Goal: Information Seeking & Learning: Learn about a topic

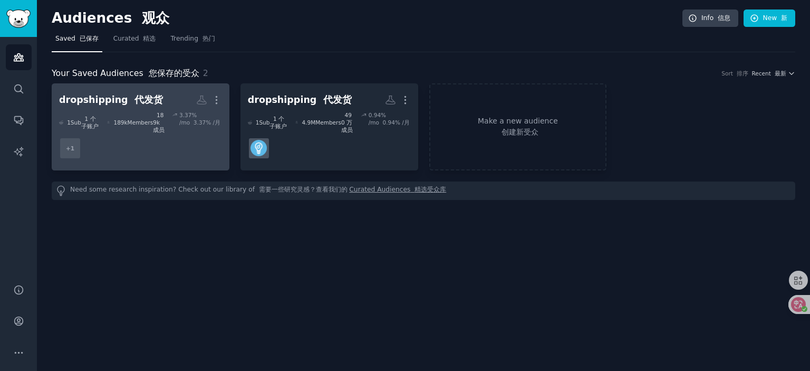
click at [127, 141] on dd "+ 1" at bounding box center [140, 148] width 163 height 30
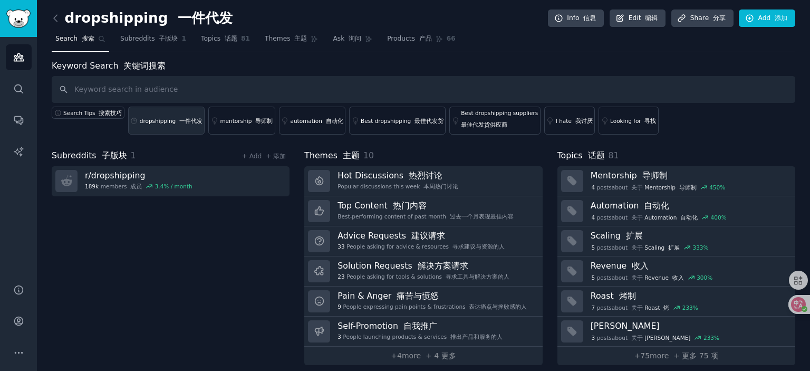
click at [156, 122] on div "dropshipping 一件代发" at bounding box center [171, 120] width 63 height 7
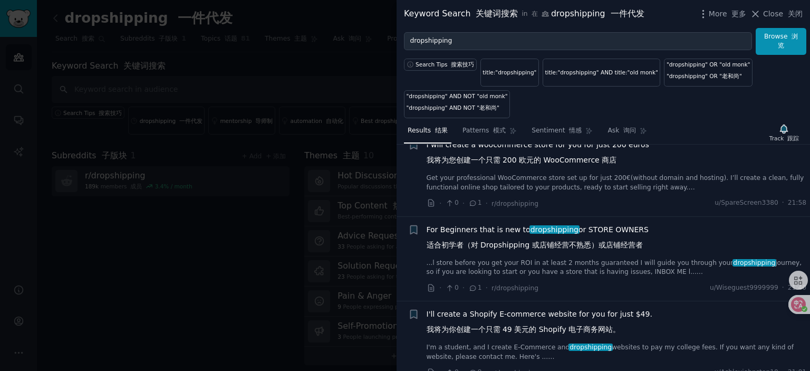
scroll to position [53, 0]
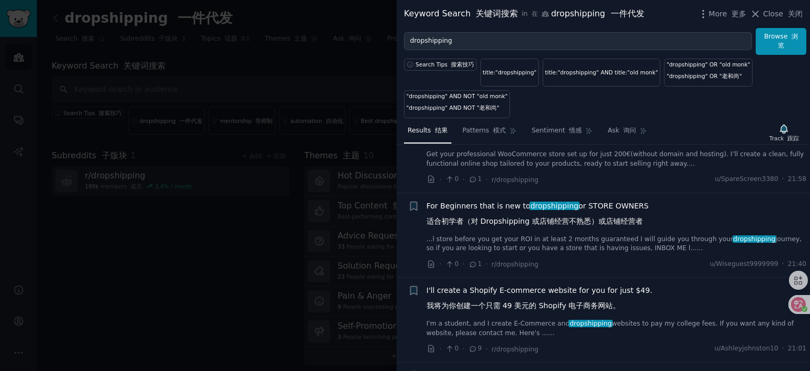
click at [600, 202] on span "For Beginners that is new to dropshipping or STORE OWNERS 适合初学者（对 Dropshipping …" at bounding box center [537, 215] width 222 height 31
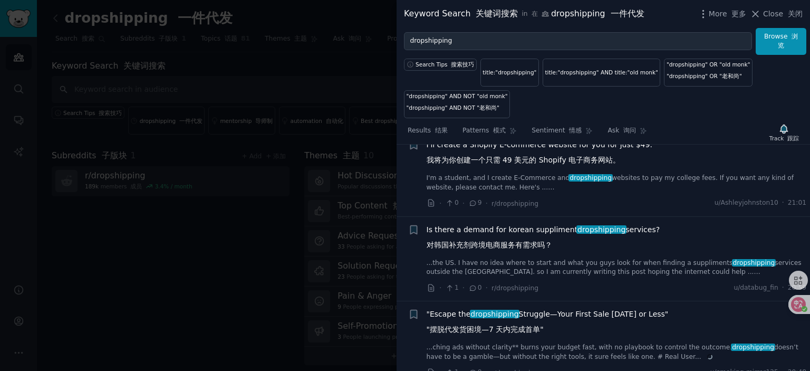
scroll to position [470, 0]
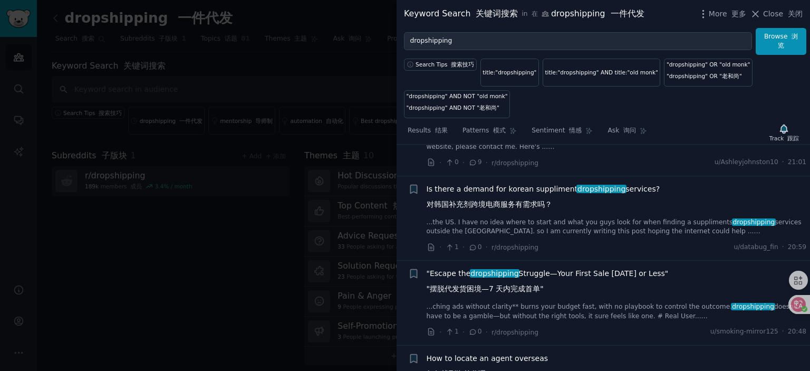
click at [512, 183] on span "Is there a demand for korean suppliment dropshipping services? 对韩国补充剂跨境电商服务有需求吗？" at bounding box center [543, 198] width 234 height 31
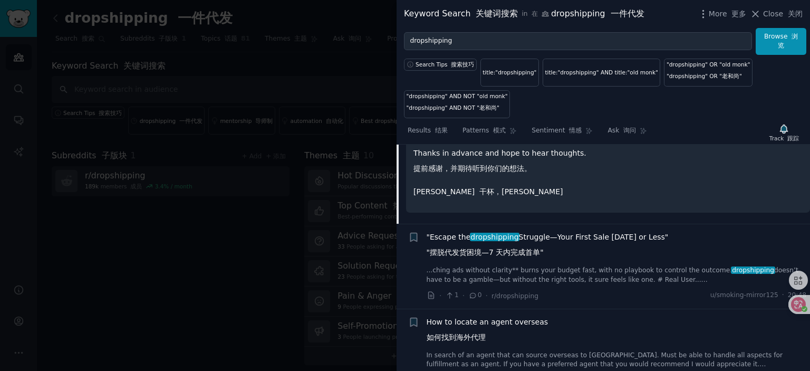
scroll to position [586, 0]
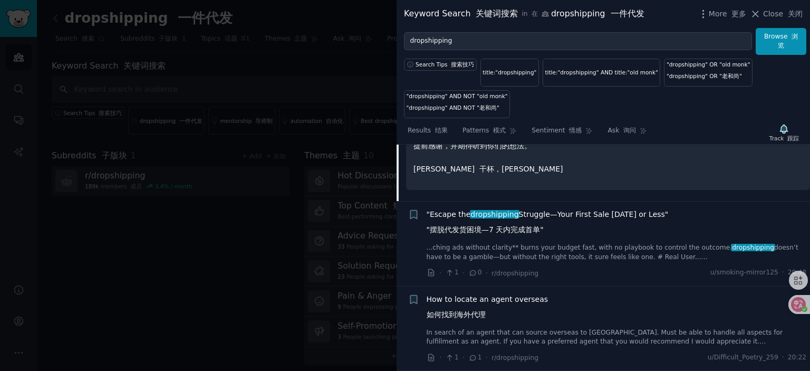
click at [547, 209] on span ""Escape the dropshipping Struggle—Your First Sale [DATE] or Less" "摆脱代发货困境—7 天内…" at bounding box center [547, 224] width 242 height 31
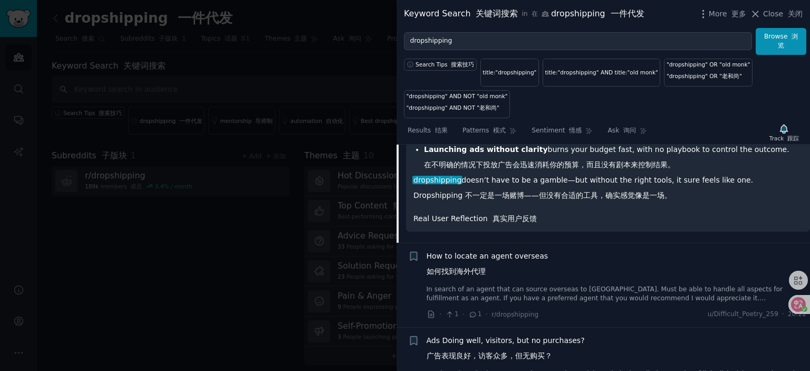
scroll to position [723, 0]
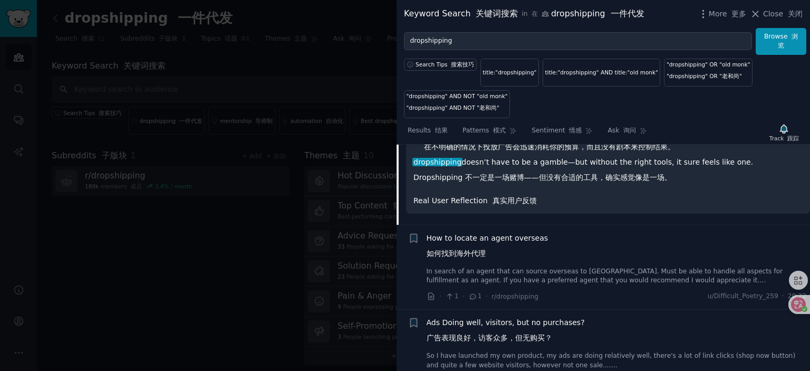
click at [497, 232] on span "How to locate an agent overseas 如何找到海外代理" at bounding box center [487, 247] width 122 height 31
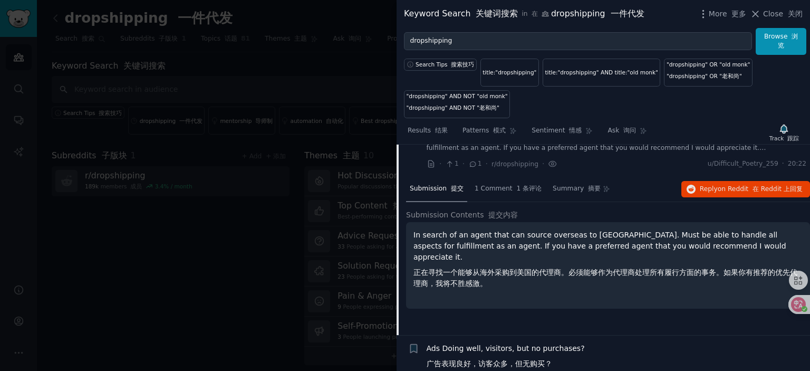
scroll to position [439, 0]
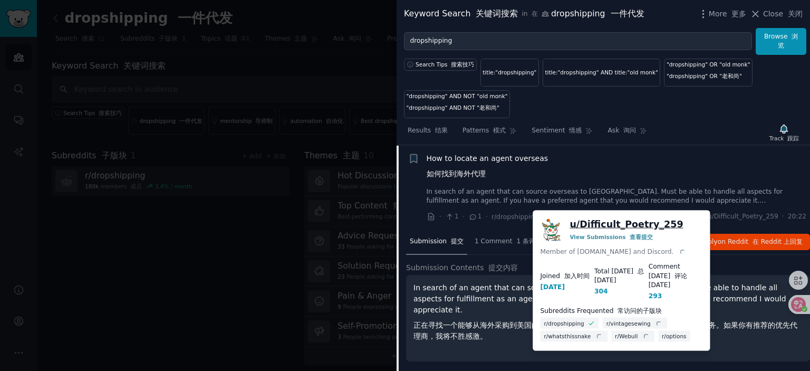
click at [609, 227] on link "u/ Difficult_Poetry_259" at bounding box center [625, 224] width 113 height 13
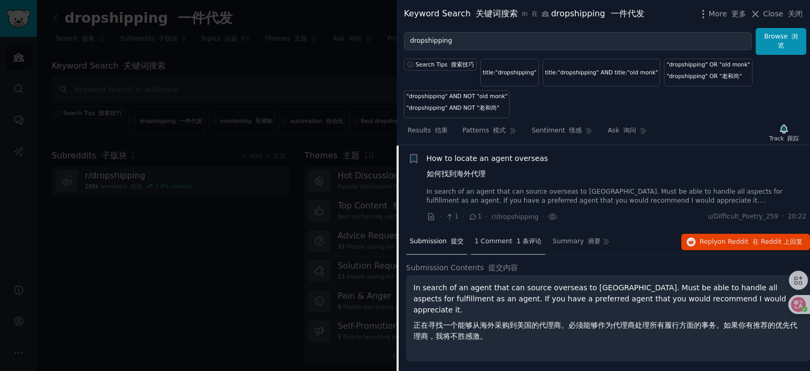
click at [501, 239] on span "1 Comment 1 条评论" at bounding box center [507, 241] width 67 height 9
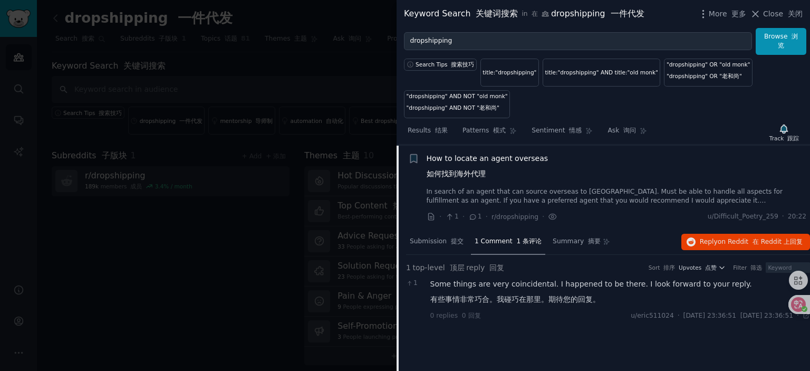
click at [509, 158] on span "How to locate an agent overseas 如何找到海外代理" at bounding box center [487, 168] width 122 height 31
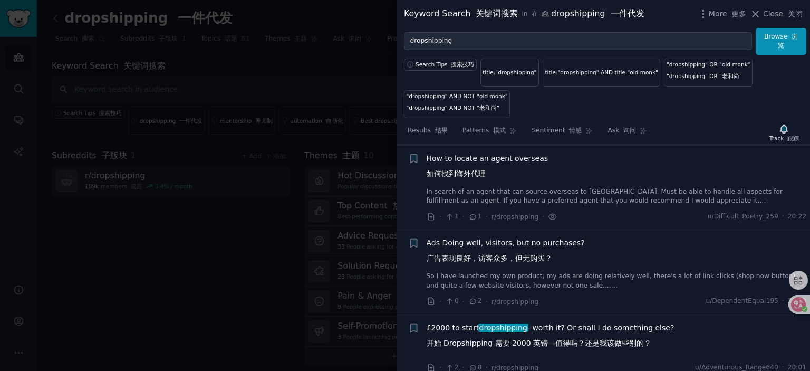
scroll to position [491, 0]
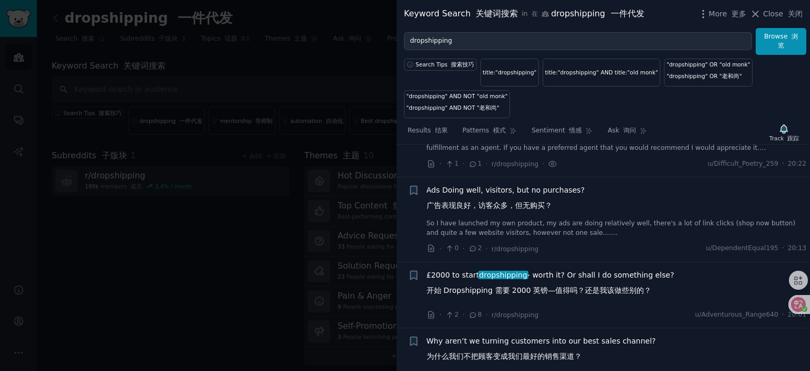
click at [502, 191] on span "Ads Doing well, visitors, but no purchases? 广告表现良好，访客众多，但无购买？" at bounding box center [505, 199] width 158 height 31
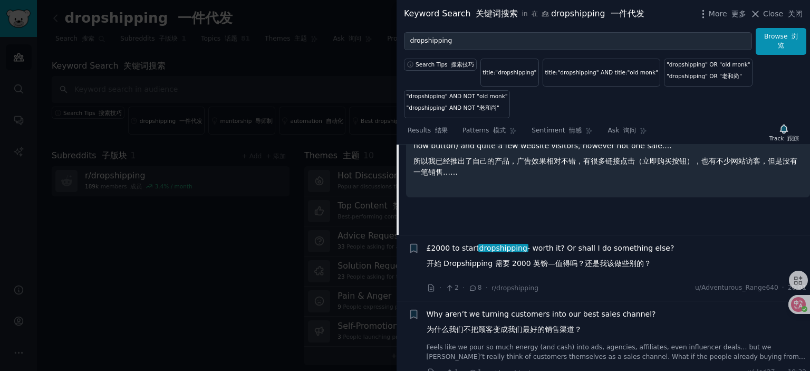
scroll to position [682, 0]
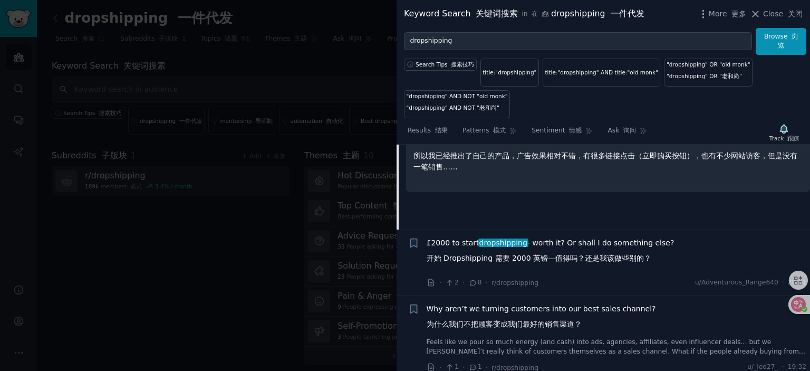
click at [566, 239] on span "£2000 to start dropshipping - worth it? Or shall I do something else? 开始 Dropsh…" at bounding box center [550, 252] width 248 height 31
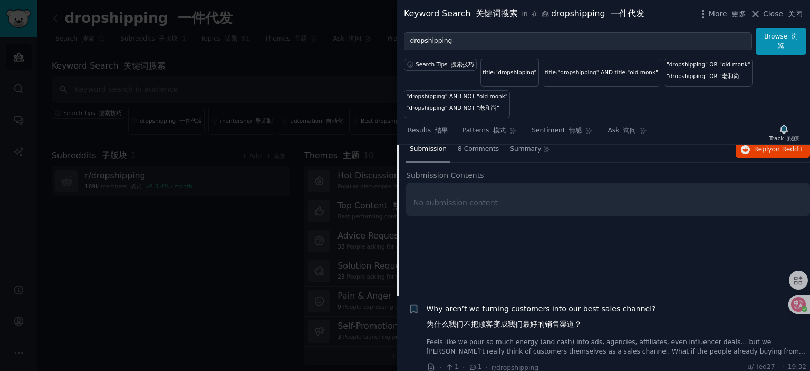
scroll to position [608, 0]
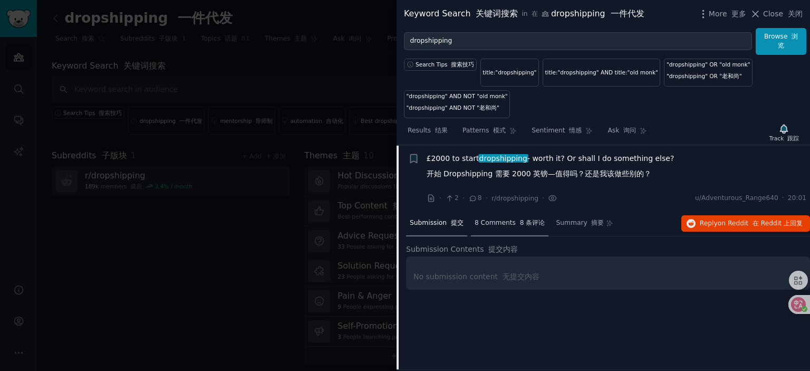
click at [500, 221] on span "8 Comments 8 条评论" at bounding box center [509, 222] width 71 height 9
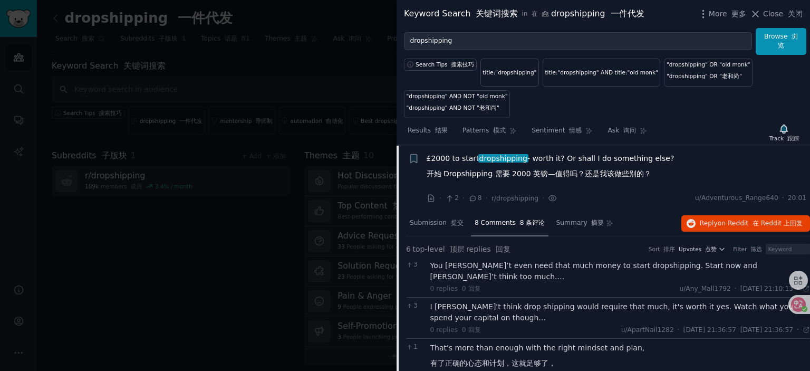
scroll to position [660, 0]
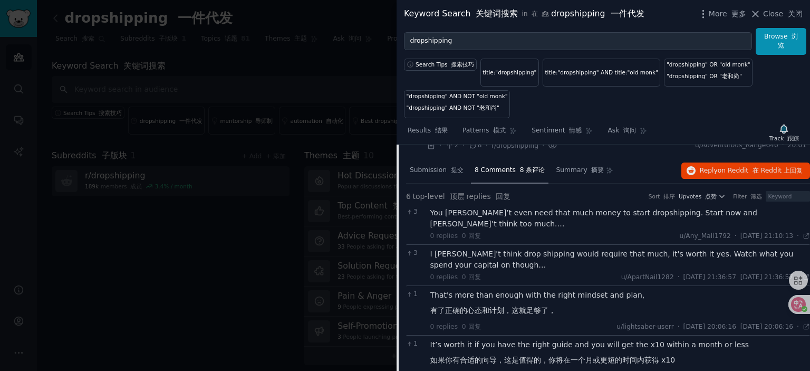
click at [541, 262] on div "I [PERSON_NAME]'t think drop shipping would require that much, it's worth it ye…" at bounding box center [620, 259] width 380 height 22
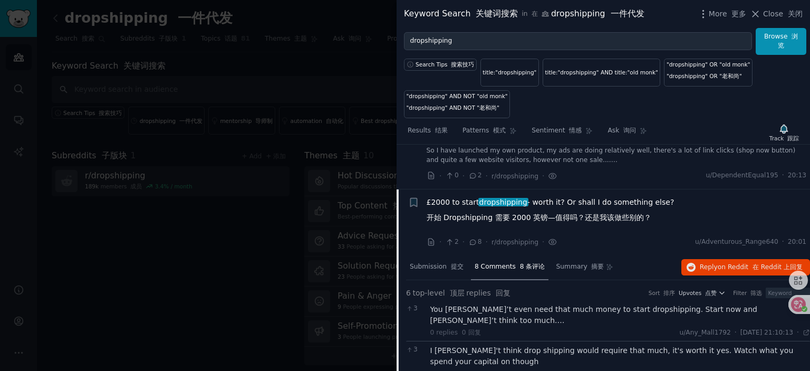
scroll to position [502, 0]
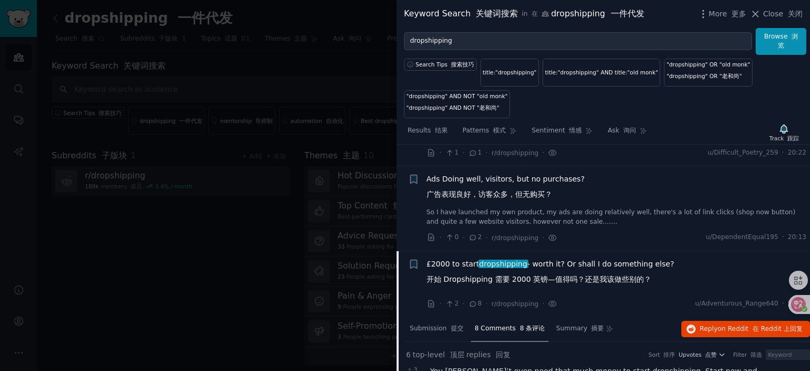
click at [543, 260] on span "£2000 to start dropshipping - worth it? Or shall I do something else? 开始 Dropsh…" at bounding box center [550, 273] width 248 height 31
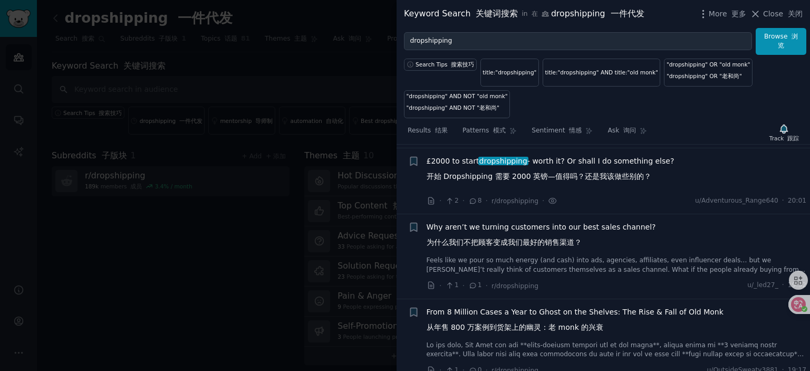
scroll to position [608, 0]
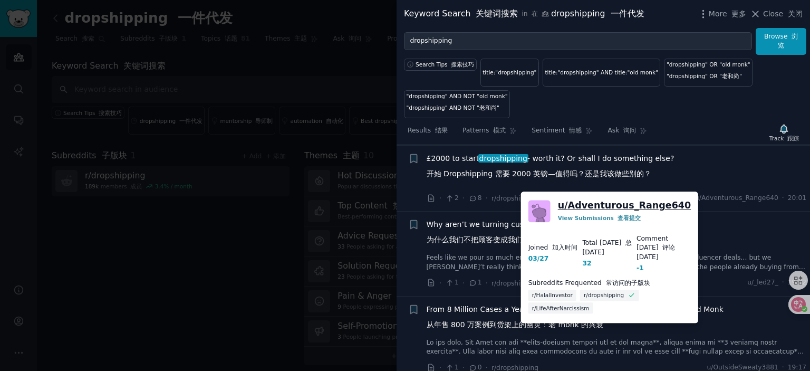
click at [617, 203] on link "u/ Adventurous_Range640" at bounding box center [624, 205] width 133 height 13
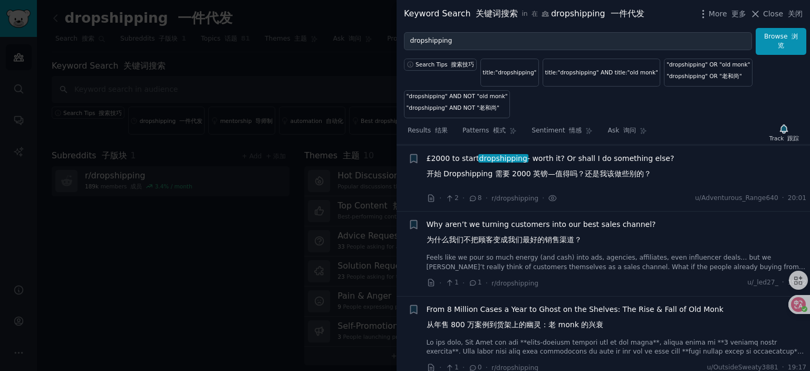
click at [534, 221] on span "Why aren’t we turning customers into our best sales channel? 为什么我们不把顾客变成我们最好的销售…" at bounding box center [540, 234] width 229 height 31
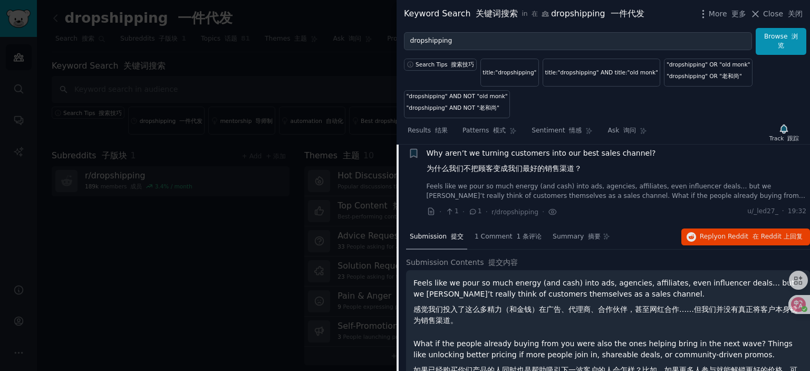
scroll to position [674, 0]
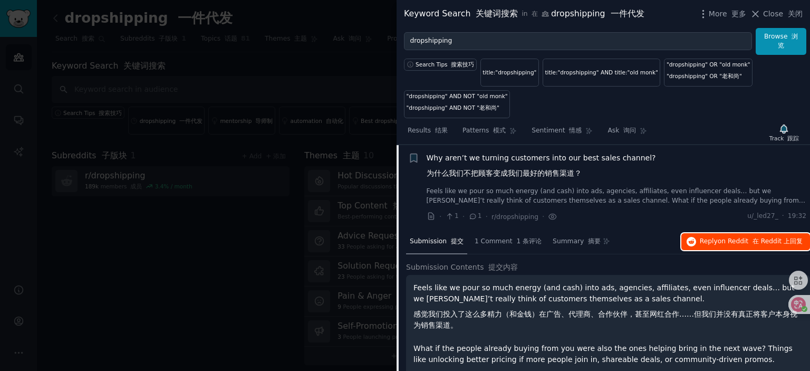
click at [727, 240] on span "on Reddit" at bounding box center [732, 240] width 31 height 7
click at [505, 158] on span "Why aren’t we turning customers into our best sales channel? 为什么我们不把顾客变成我们最好的销售…" at bounding box center [540, 167] width 229 height 31
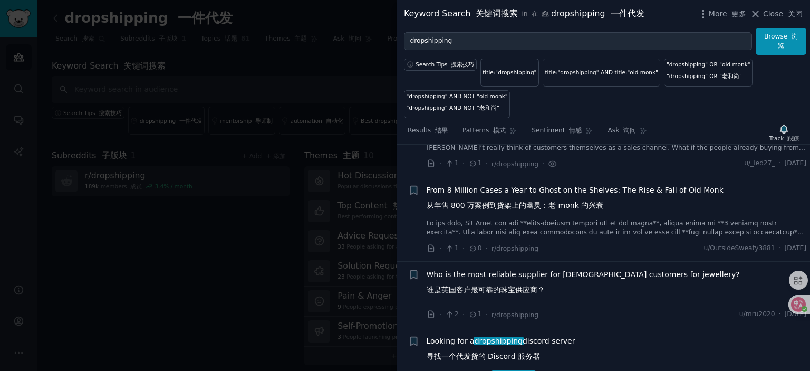
scroll to position [780, 0]
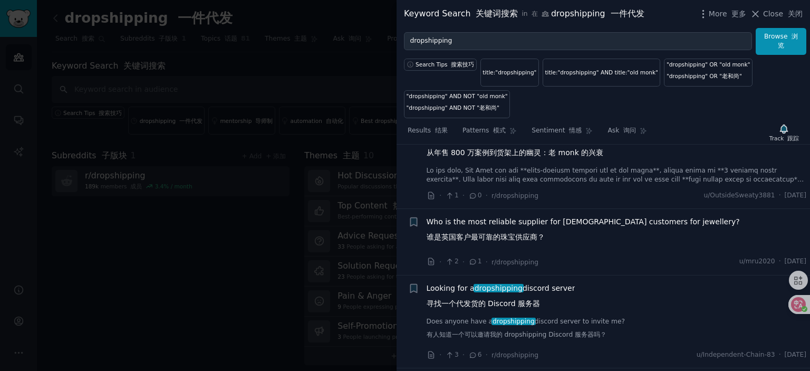
click at [521, 219] on span "Who is the most reliable supplier for [DEMOGRAPHIC_DATA] customers for jeweller…" at bounding box center [582, 231] width 313 height 31
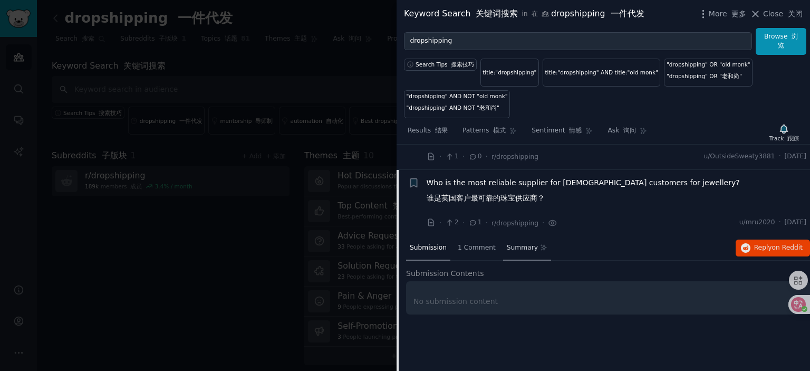
scroll to position [843, 0]
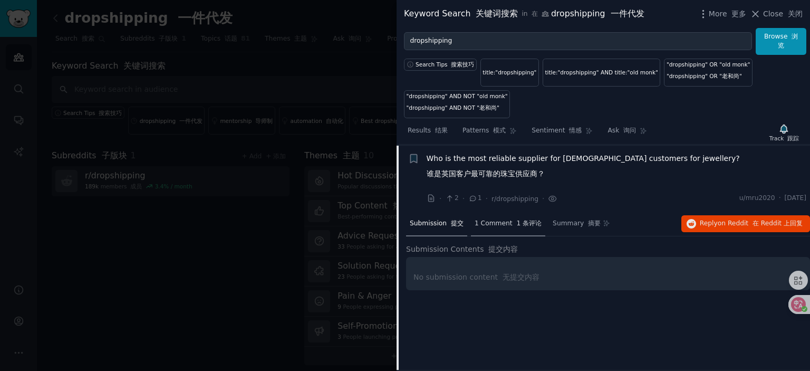
click at [507, 224] on span "1 Comment 1 条评论" at bounding box center [507, 223] width 67 height 9
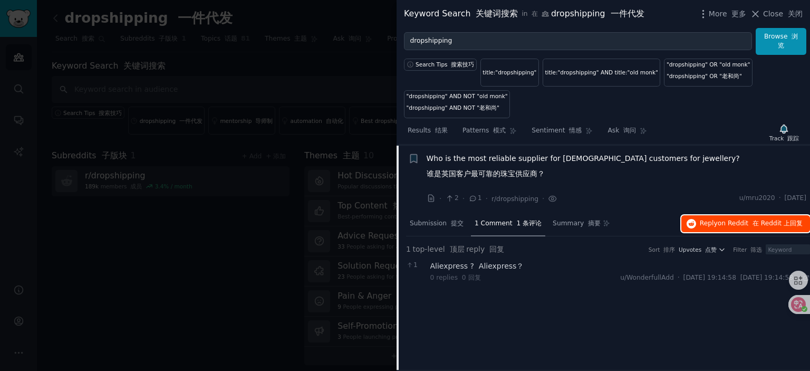
click at [728, 219] on span "on Reddit" at bounding box center [732, 222] width 31 height 7
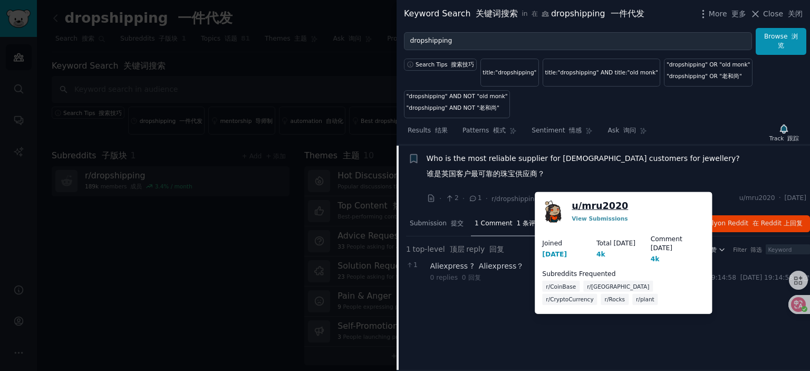
click at [601, 204] on link "u/ mru2020" at bounding box center [599, 205] width 56 height 13
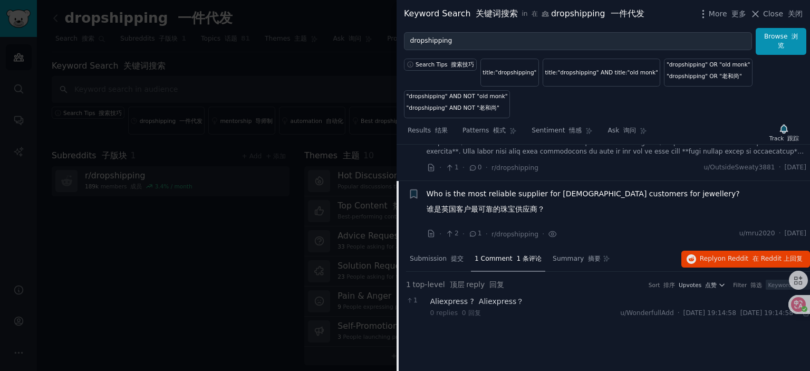
scroll to position [790, 0]
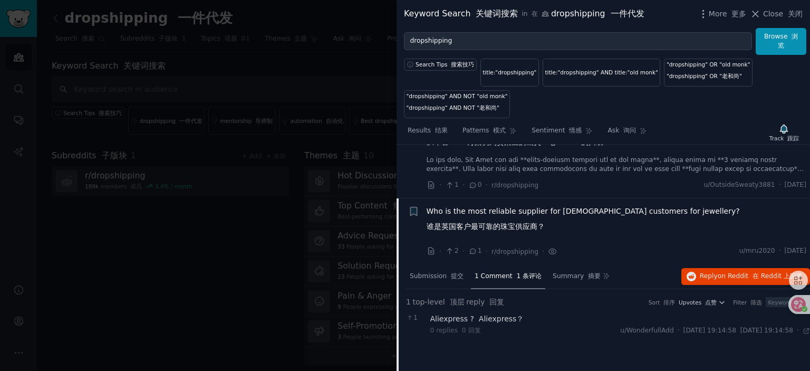
click at [500, 210] on span "Who is the most reliable supplier for [DEMOGRAPHIC_DATA] customers for jeweller…" at bounding box center [582, 221] width 313 height 31
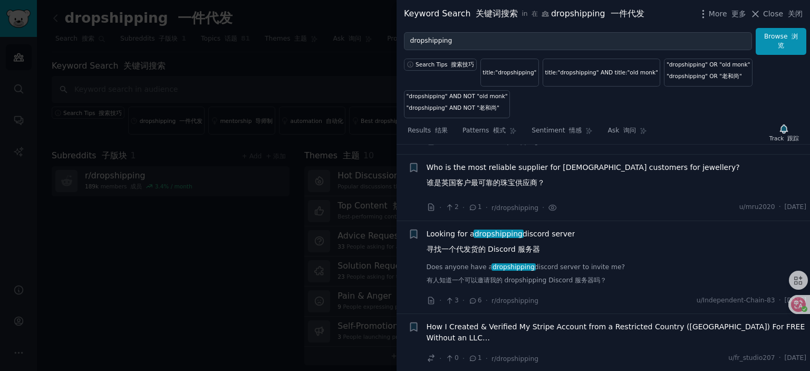
scroll to position [843, 0]
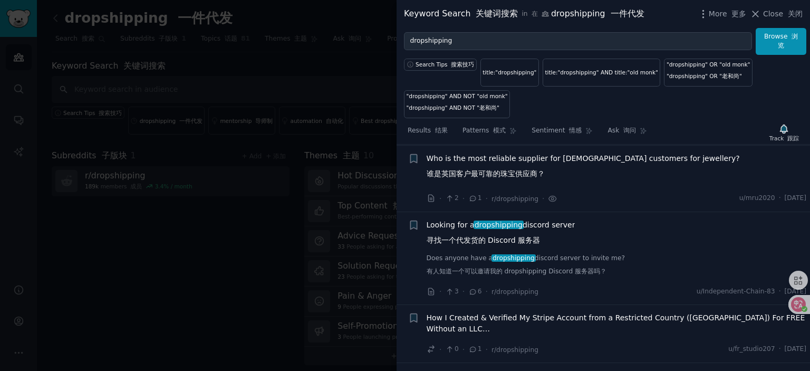
click at [461, 221] on span "Looking for a dropshipping discord server 寻找一个代发货的 Discord 服务器" at bounding box center [500, 234] width 149 height 31
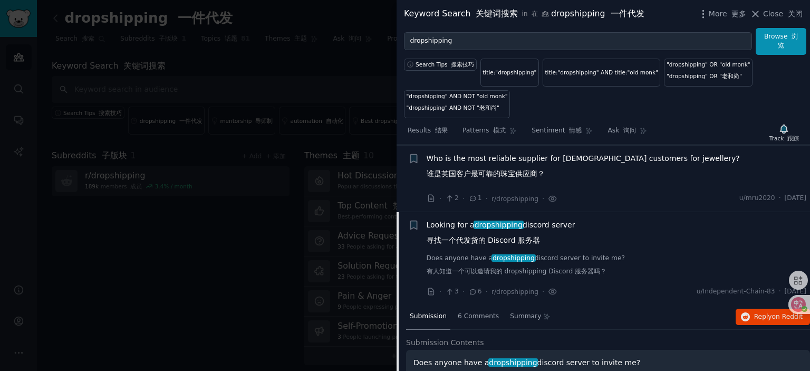
scroll to position [909, 0]
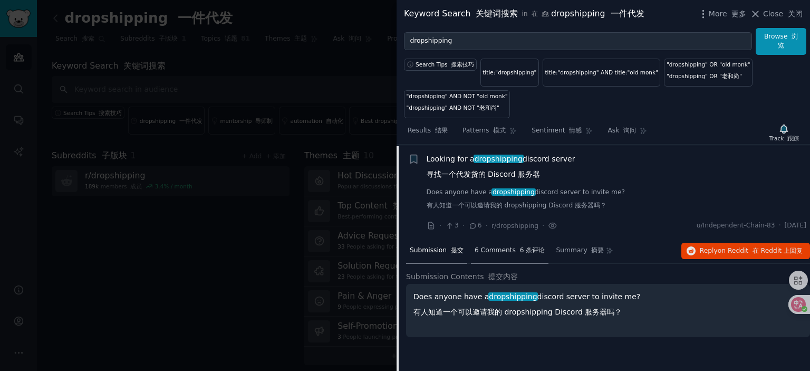
click at [506, 247] on span "6 Comments 6 条评论" at bounding box center [509, 250] width 71 height 9
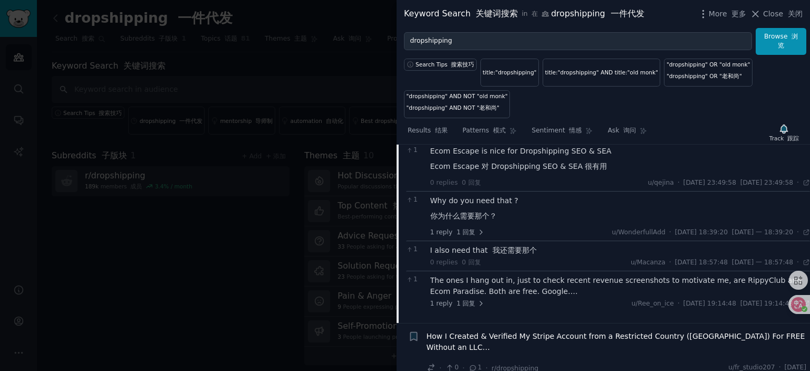
scroll to position [1067, 0]
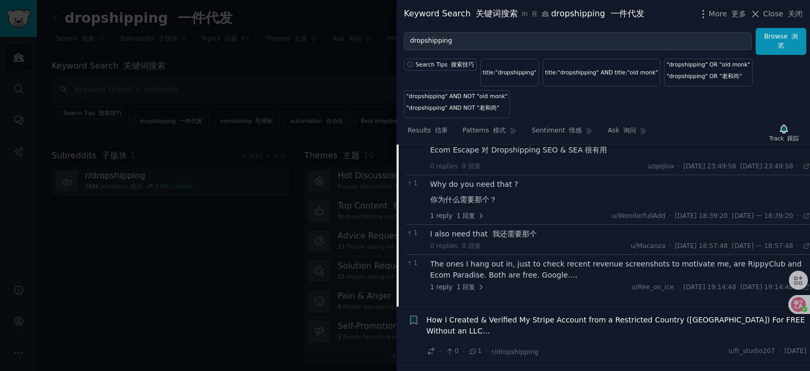
click at [540, 261] on div "The ones I hang out in, just to check recent revenue screenshots to motivate me…" at bounding box center [620, 269] width 380 height 22
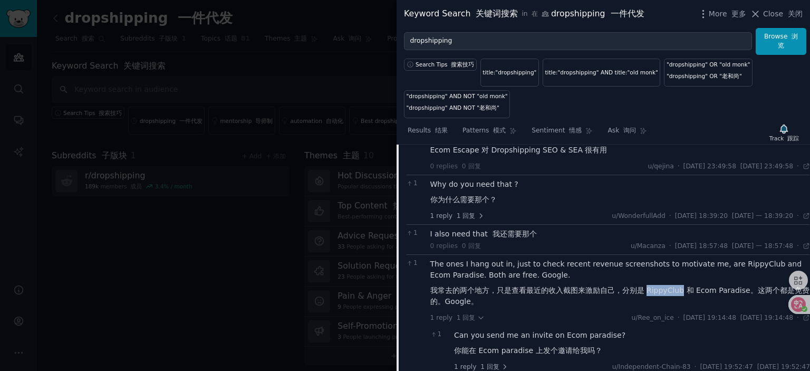
drag, startPoint x: 683, startPoint y: 286, endPoint x: 647, endPoint y: 288, distance: 35.4
click at [647, 288] on font "我常去的两个地方，只是查看最近的收入截图来激励自己，分别是 RippyClub 和 Ecom Paradise。这两个都是免费的。Google。" at bounding box center [619, 296] width 379 height 20
copy font "RippyClub"
click at [708, 301] on font "我常去的两个地方，只是查看最近的收入截图来激励自己，分别是 RippyClub 和 Ecom Paradise。这两个都是免费的。Google。" at bounding box center [620, 296] width 380 height 22
drag, startPoint x: 694, startPoint y: 286, endPoint x: 744, endPoint y: 288, distance: 50.6
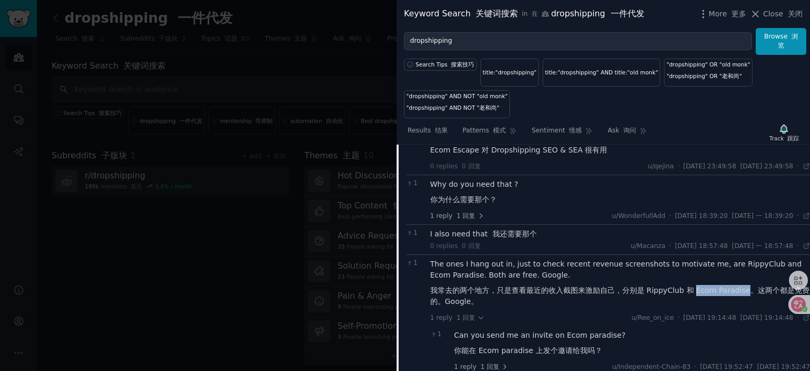
click at [744, 288] on font "我常去的两个地方，只是查看最近的收入截图来激励自己，分别是 RippyClub 和 Ecom Paradise。这两个都是免费的。Google。" at bounding box center [619, 296] width 379 height 20
copy font "Ecom Paradise"
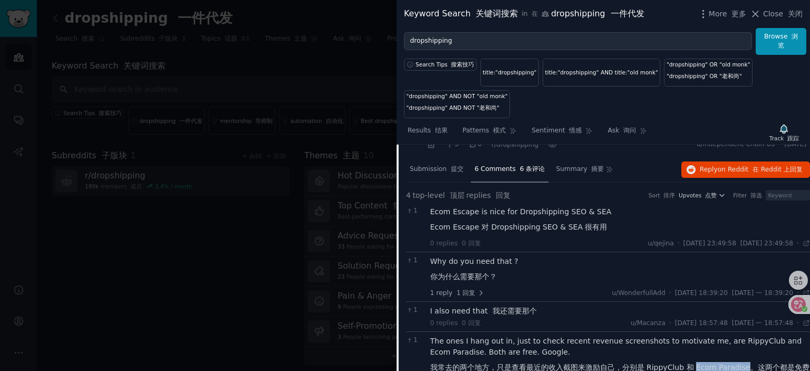
scroll to position [1014, 0]
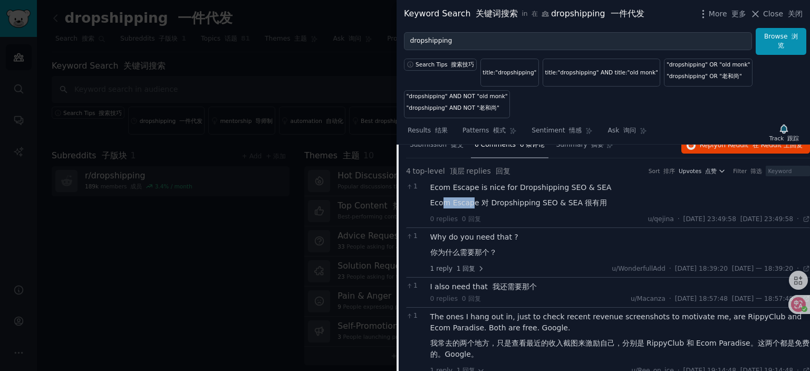
drag, startPoint x: 472, startPoint y: 200, endPoint x: 445, endPoint y: 200, distance: 26.9
click at [445, 200] on font "Ecom Escape 对 Dropshipping SEO & SEA 很有用" at bounding box center [518, 202] width 177 height 8
drag, startPoint x: 475, startPoint y: 200, endPoint x: 431, endPoint y: 201, distance: 43.8
click at [431, 201] on font "Ecom Escape 对 Dropshipping SEO & SEA 很有用" at bounding box center [518, 202] width 177 height 8
copy font "Ecom Escape"
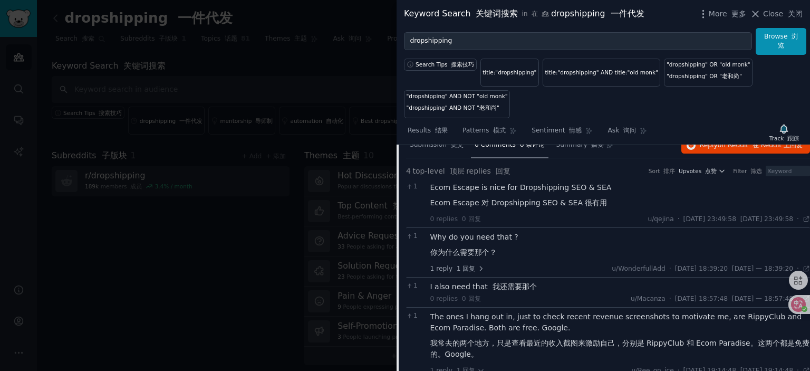
click at [637, 192] on div "Ecom Escape is nice for Dropshipping SEO & SEA Ecom Escape 对 Dropshipping SEO &…" at bounding box center [620, 197] width 380 height 31
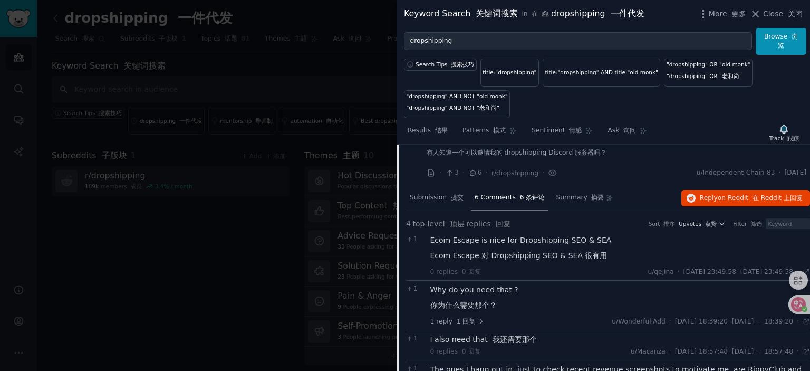
scroll to position [909, 0]
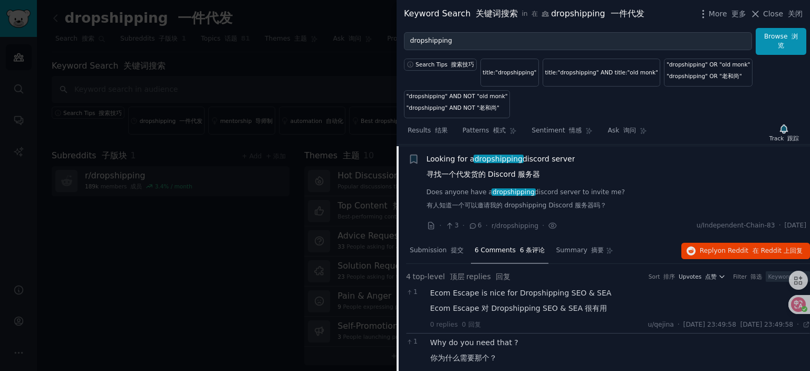
click at [455, 155] on span "Looking for a dropshipping discord server 寻找一个代发货的 Discord 服务器" at bounding box center [500, 168] width 149 height 31
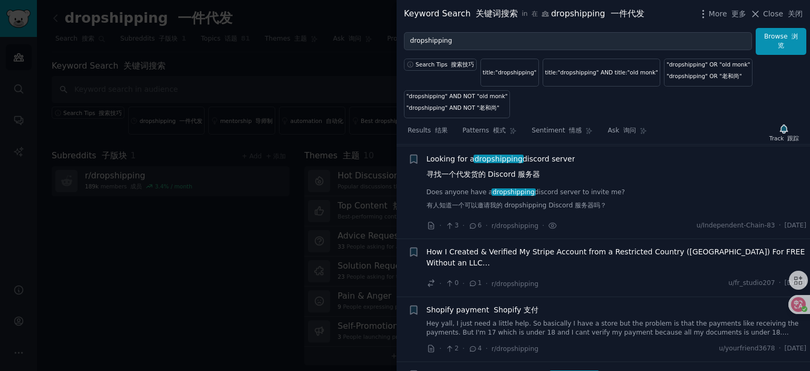
scroll to position [961, 0]
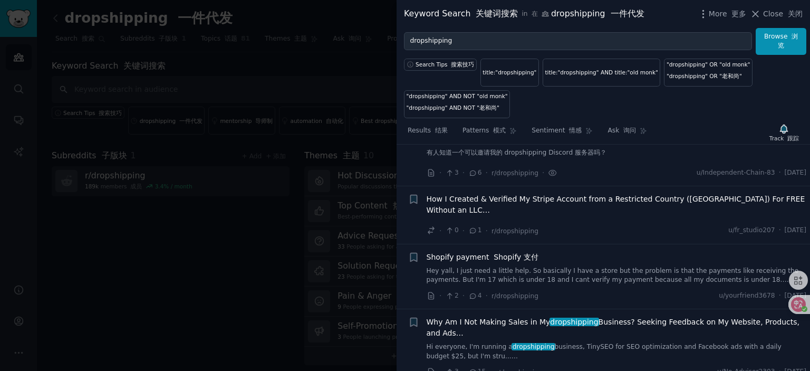
click at [470, 261] on span "Shopify payment Shopify 支付" at bounding box center [482, 256] width 112 height 11
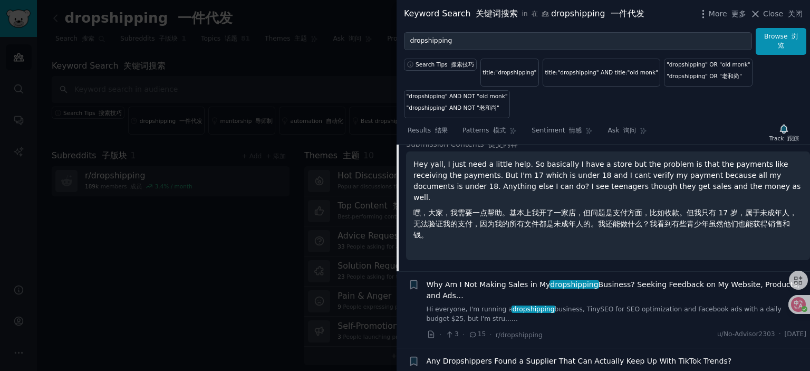
scroll to position [1226, 0]
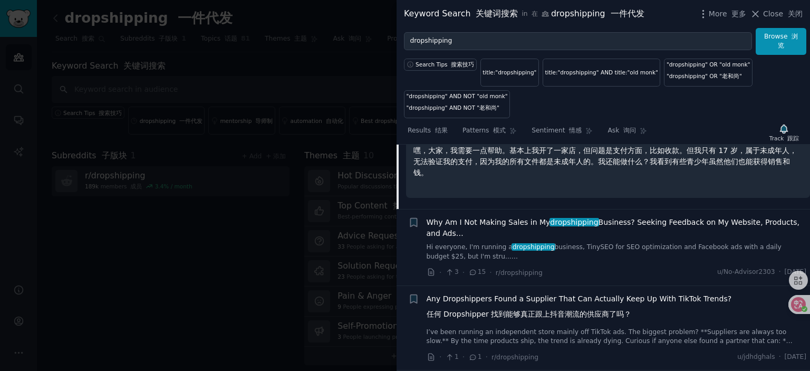
click at [512, 221] on span "Why Am I Not Making Sales in My dropshipping Business? Seeking Feedback on My W…" at bounding box center [616, 228] width 380 height 22
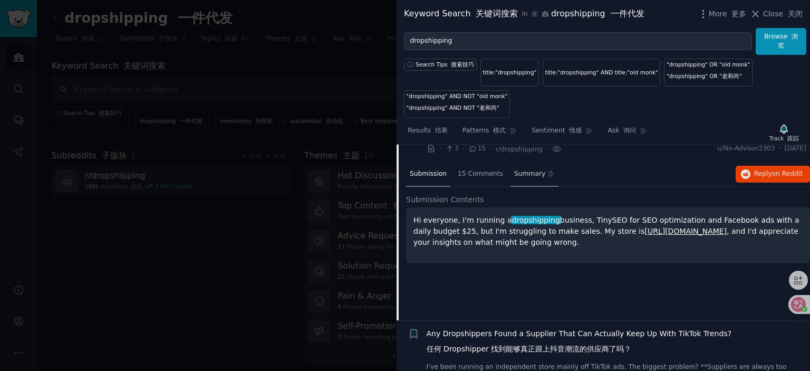
scroll to position [1133, 0]
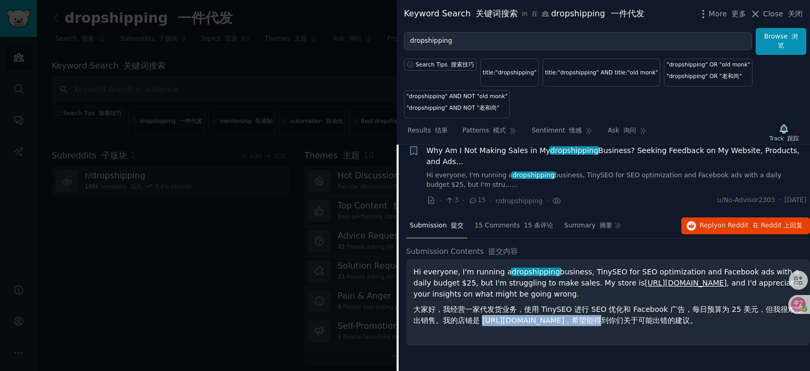
drag, startPoint x: 569, startPoint y: 326, endPoint x: 481, endPoint y: 326, distance: 88.0
click at [481, 324] on font "大家好，我经营一家代发货业务，使用 TinySEO 进行 SEO 优化和 Facebook 广告，每日预算为 25 美元，但我很难做出销售。我的店铺是 [UR…" at bounding box center [607, 315] width 389 height 20
copy font "[URL][DOMAIN_NAME]"
click at [511, 159] on span "Why Am I Not Making Sales in My dropshipping Business? Seeking Feedback on My W…" at bounding box center [616, 156] width 380 height 22
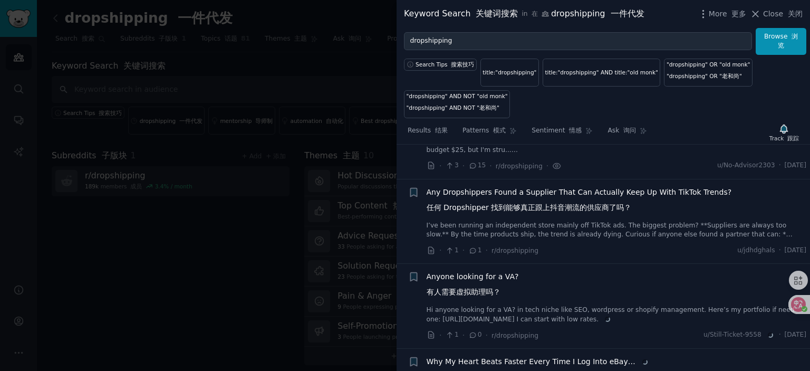
scroll to position [1185, 0]
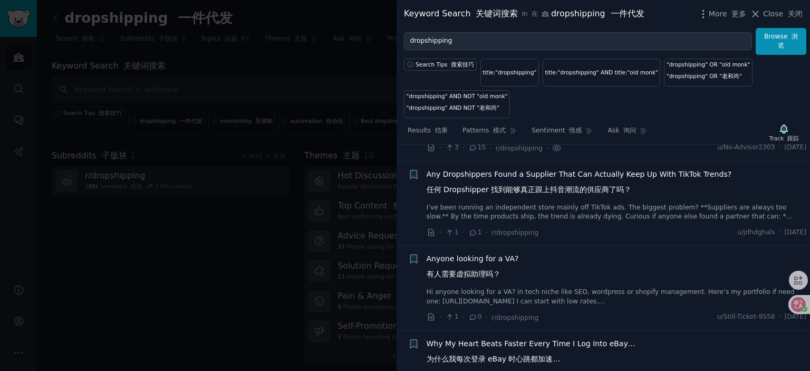
click at [495, 179] on span "Any Dropshippers Found a Supplier That Can Actually Keep Up With TikTok Trends?…" at bounding box center [578, 184] width 305 height 31
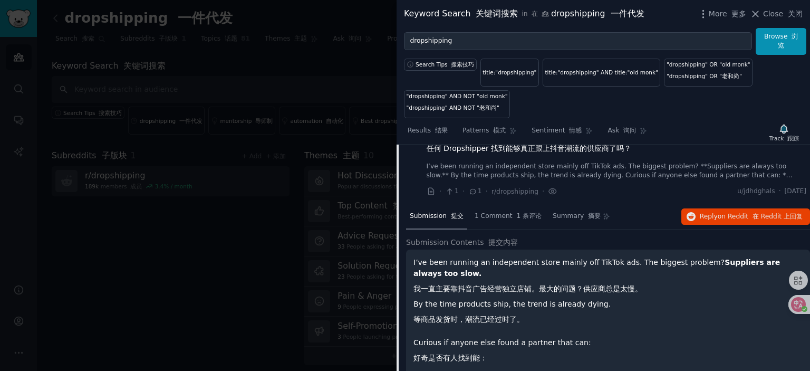
scroll to position [1156, 0]
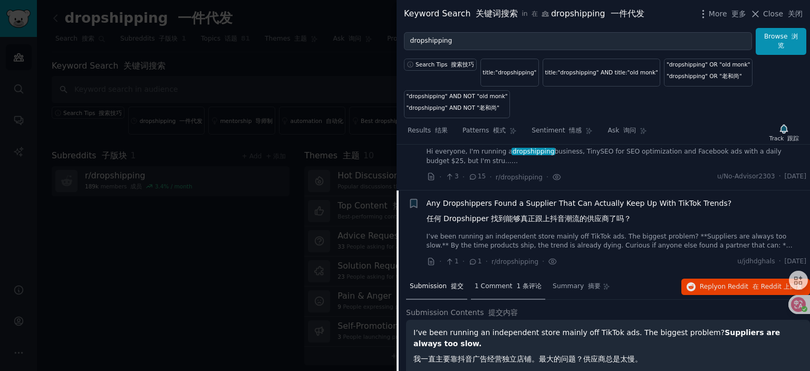
click at [505, 291] on span "1 Comment 1 条评论" at bounding box center [507, 285] width 67 height 9
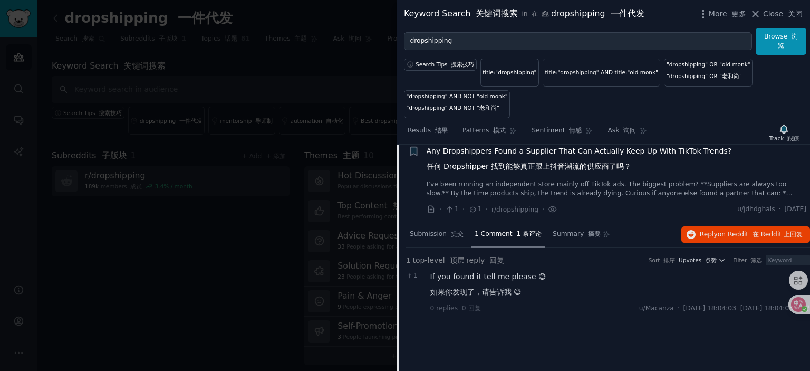
scroll to position [1209, 0]
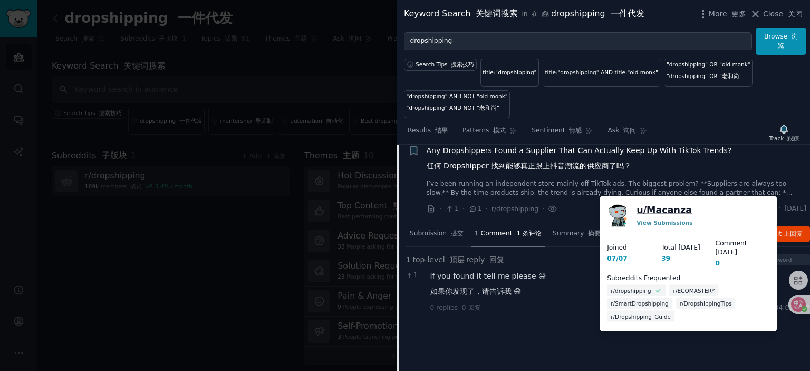
click at [662, 210] on link "u/ Macanza" at bounding box center [663, 209] width 55 height 13
